Goal: Subscribe to service/newsletter

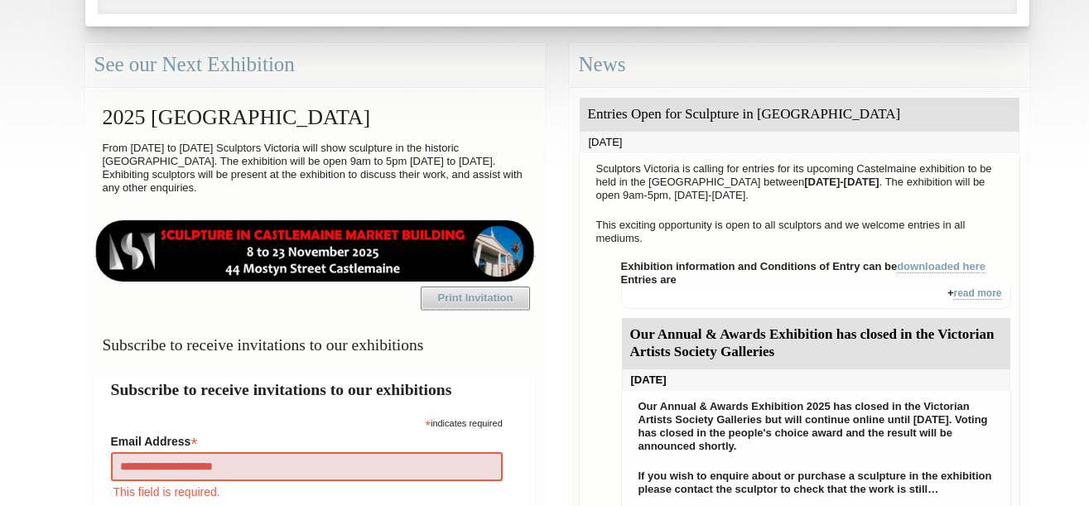
type input "**********"
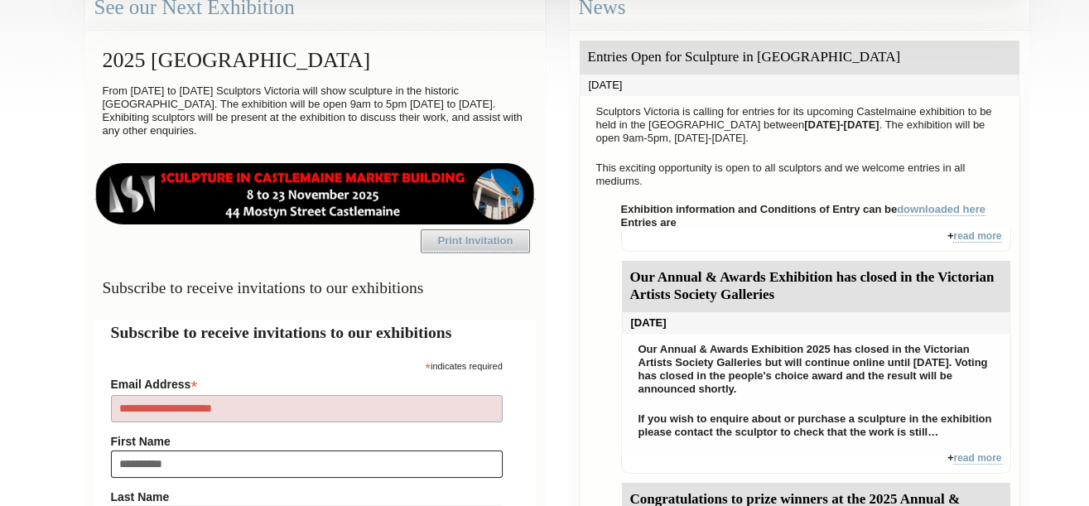
type input "**********"
type input "*****"
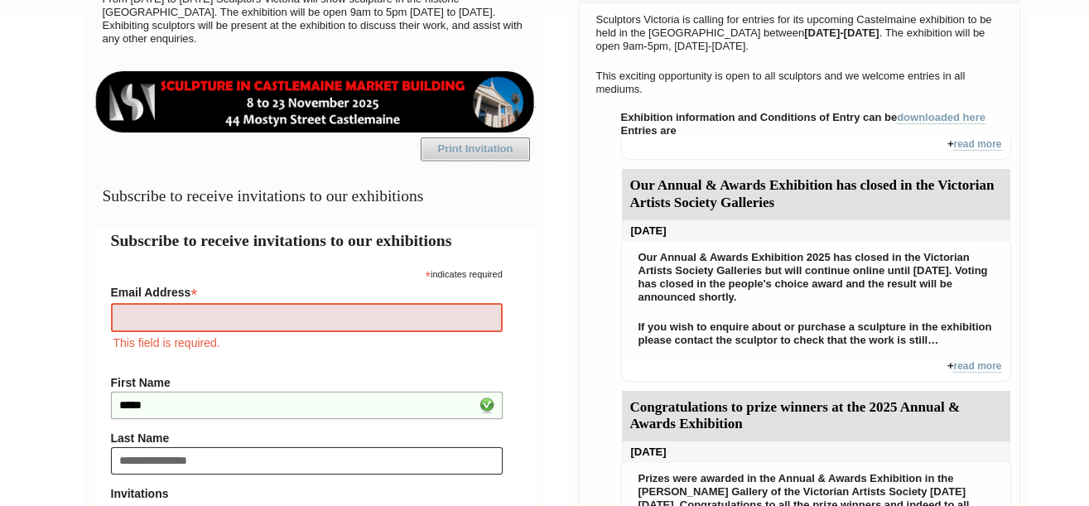
type input "**********"
